Goal: Find specific page/section: Find specific page/section

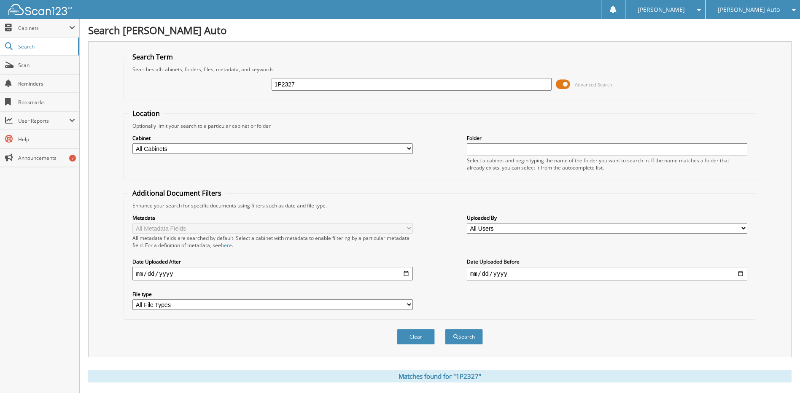
scroll to position [42, 0]
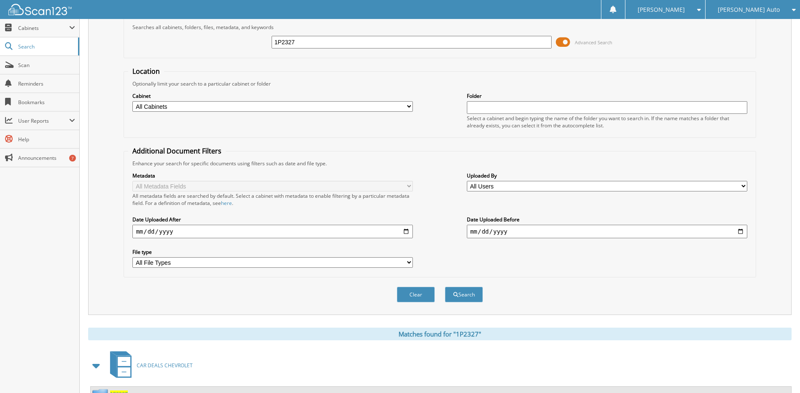
click at [374, 43] on input "1P2327" at bounding box center [412, 42] width 280 height 13
click at [337, 41] on input "211017" at bounding box center [412, 42] width 280 height 13
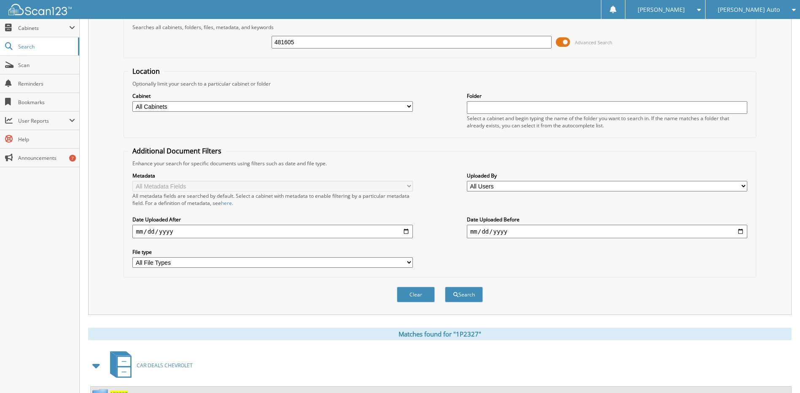
type input "481605"
click at [445, 287] on button "Search" at bounding box center [464, 295] width 38 height 16
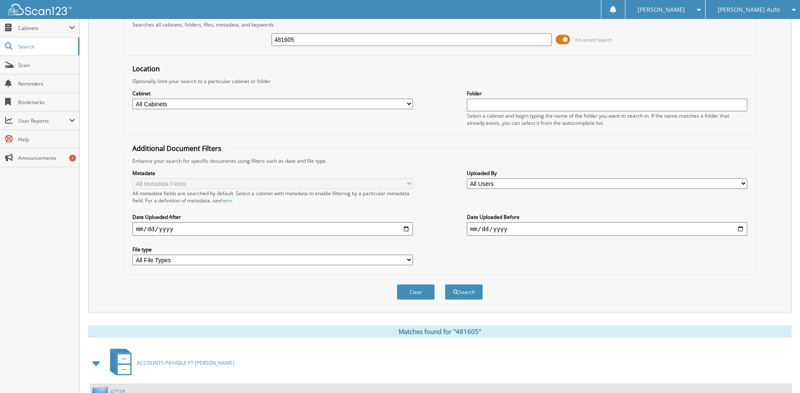
scroll to position [125, 0]
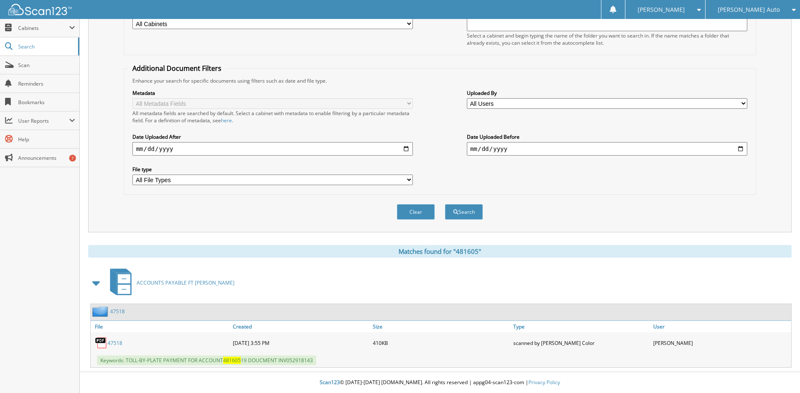
click at [39, 12] on img at bounding box center [39, 9] width 63 height 11
